Goal: Task Accomplishment & Management: Manage account settings

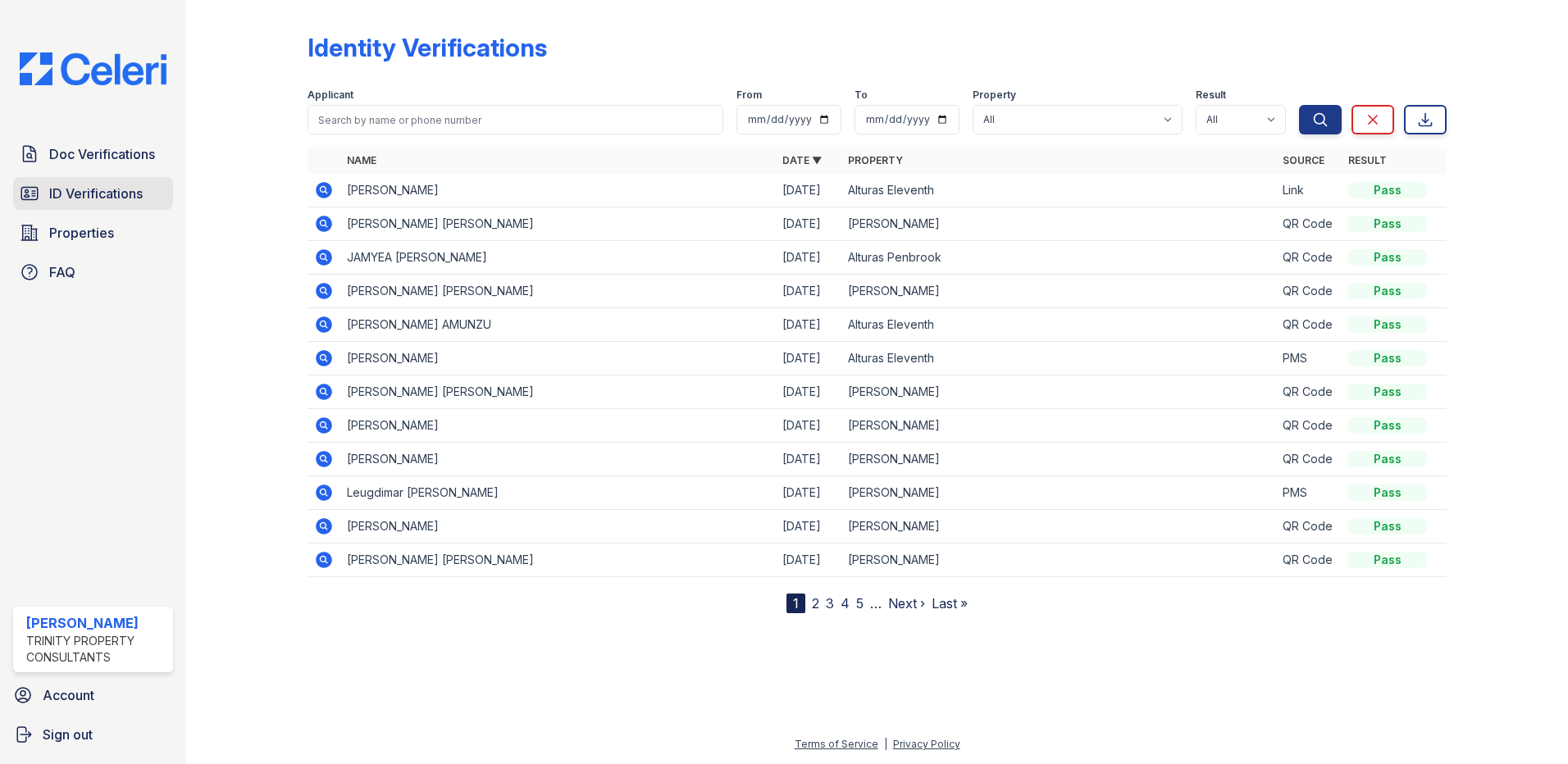
click at [117, 209] on link "ID Verifications" at bounding box center [93, 193] width 160 height 33
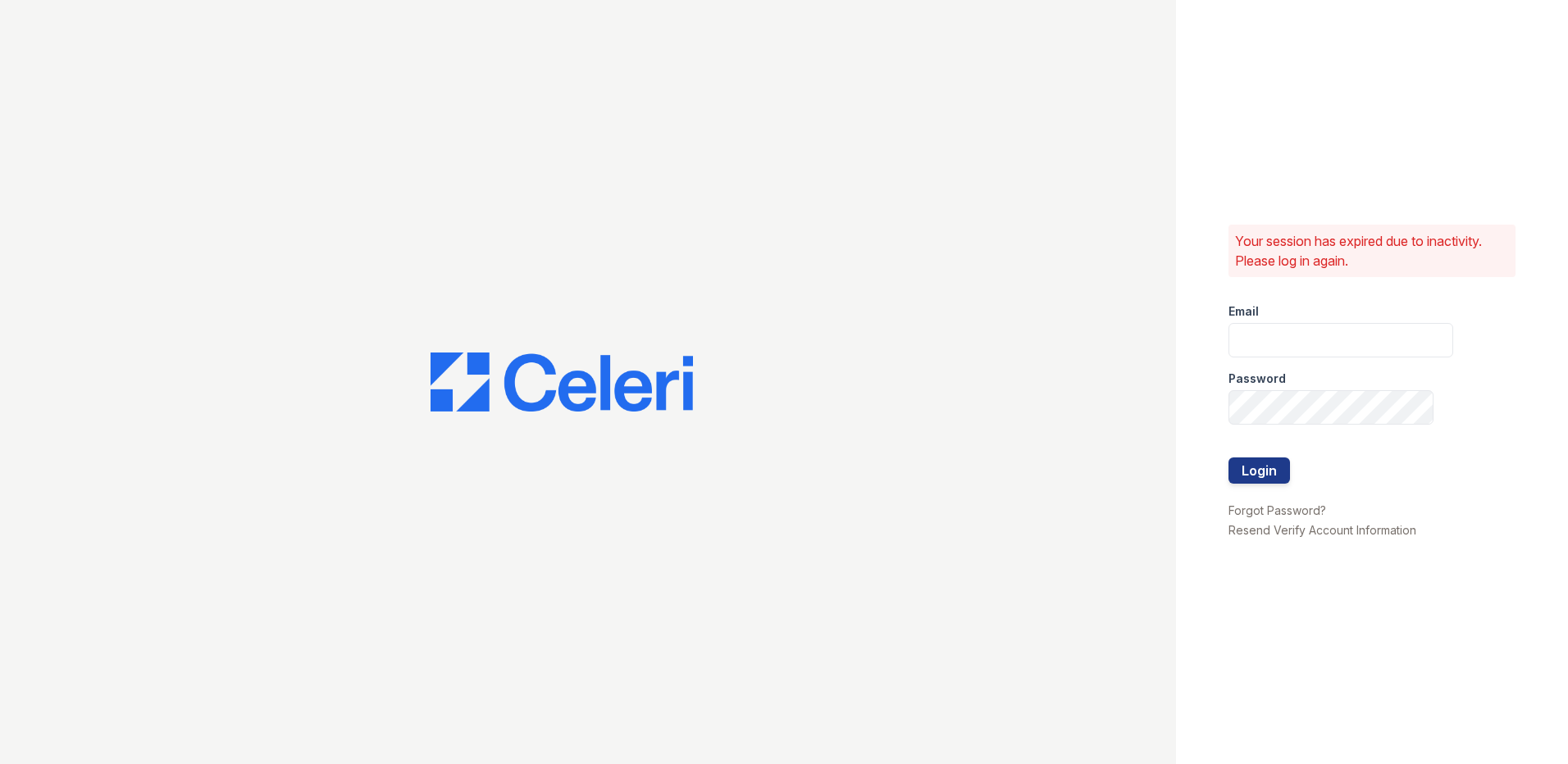
click at [126, 192] on div at bounding box center [587, 382] width 1176 height 764
type input "[EMAIL_ADDRESS][DOMAIN_NAME]"
drag, startPoint x: 1240, startPoint y: 445, endPoint x: 1244, endPoint y: 466, distance: 21.4
click at [1244, 464] on form "Email [EMAIL_ADDRESS][DOMAIN_NAME] Password Login" at bounding box center [1341, 396] width 225 height 210
click at [1244, 468] on button "Login" at bounding box center [1259, 470] width 62 height 26
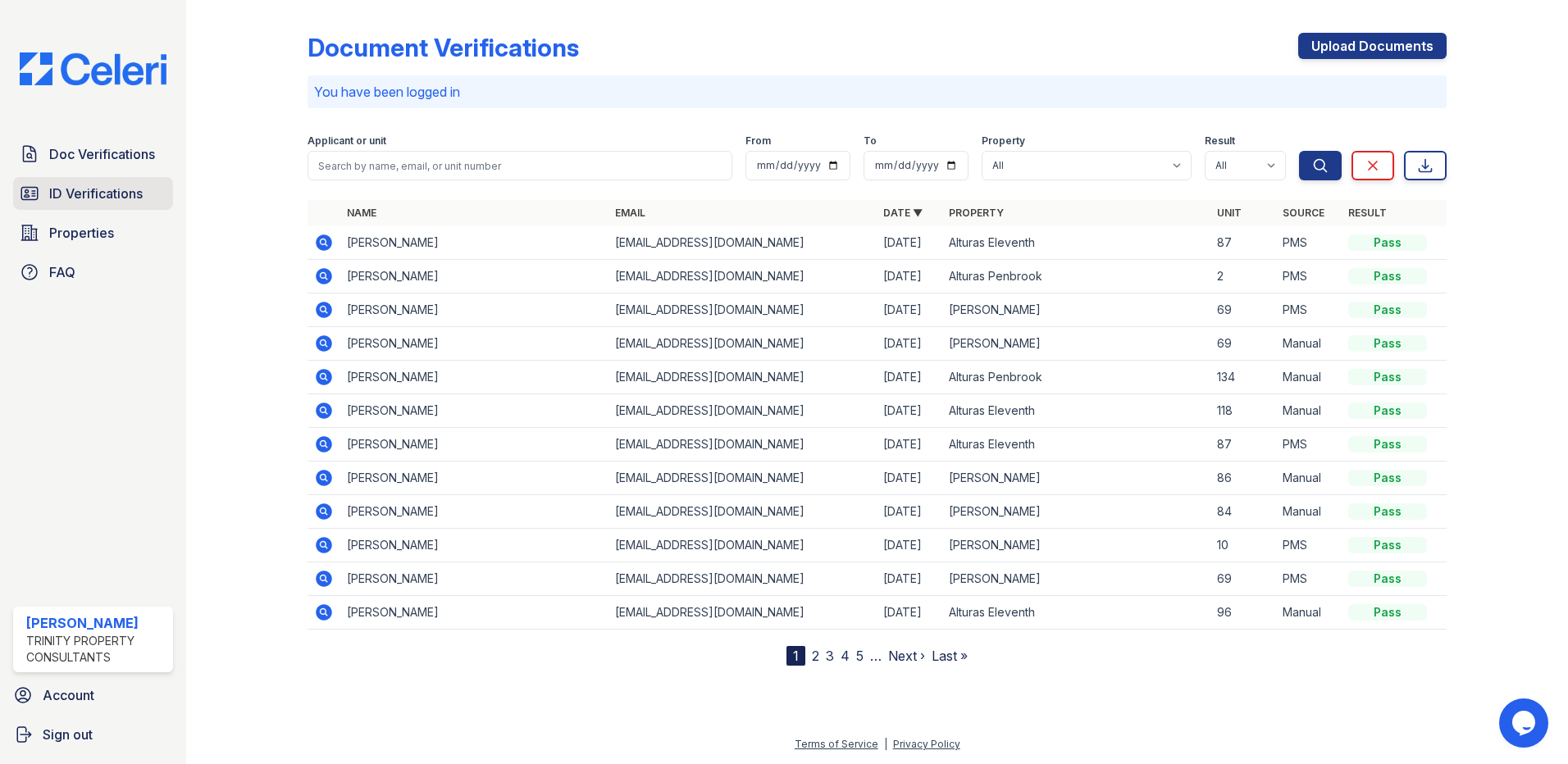
click at [69, 195] on span "ID Verifications" at bounding box center [95, 193] width 94 height 20
